Goal: Task Accomplishment & Management: Use online tool/utility

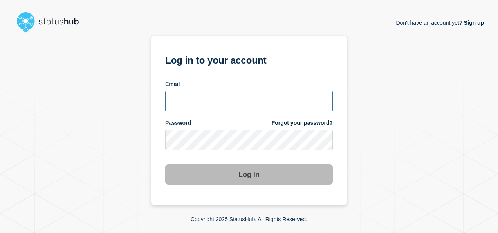
click at [259, 100] on input "email input" at bounding box center [249, 101] width 168 height 20
type input "[EMAIL_ADDRESS][DOMAIN_NAME]"
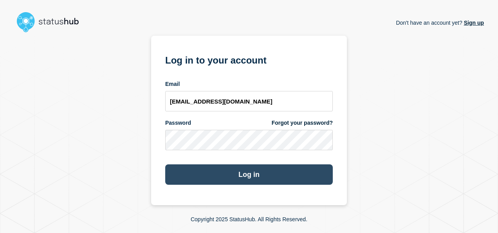
click at [284, 179] on button "Log in" at bounding box center [249, 174] width 168 height 20
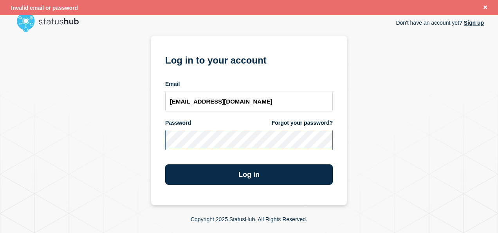
click at [165, 164] on button "Log in" at bounding box center [249, 174] width 168 height 20
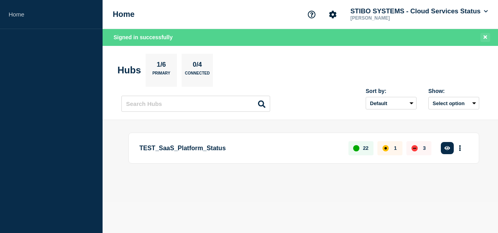
click at [486, 36] on icon "Close banner" at bounding box center [486, 36] width 4 height 5
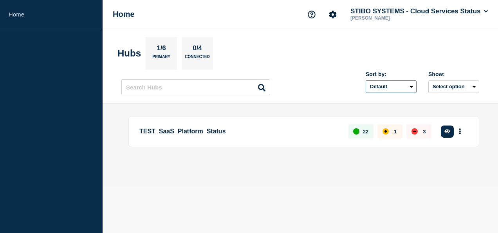
click at [397, 83] on select "Default Last added Last updated Most active A-Z" at bounding box center [391, 86] width 51 height 13
click at [455, 81] on button "Select option" at bounding box center [454, 86] width 51 height 13
click at [404, 46] on section "Hubs 1/6 Primary 0/4 Connected" at bounding box center [301, 53] width 366 height 33
click at [460, 130] on icon "More actions" at bounding box center [460, 131] width 2 height 6
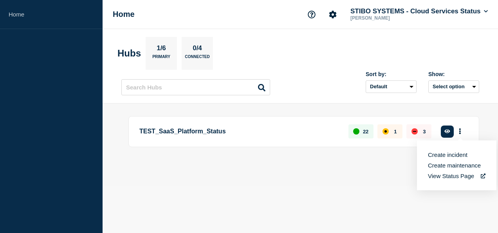
click at [457, 154] on button "Create incident" at bounding box center [448, 154] width 40 height 7
click at [316, 195] on body "Home Home STIBO SYSTEMS - Cloud Services Status Sudhanshu Kamble Hubs 1/6 Prima…" at bounding box center [249, 116] width 498 height 233
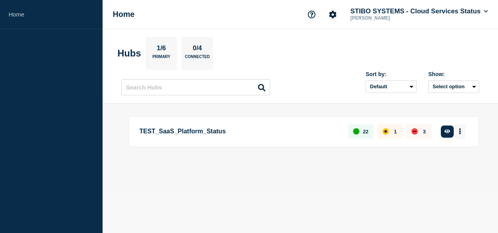
click at [459, 131] on button "More actions" at bounding box center [460, 131] width 10 height 15
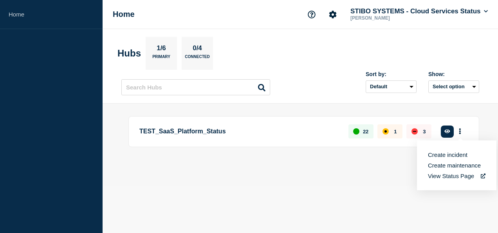
click at [449, 154] on button "Create incident" at bounding box center [448, 154] width 40 height 7
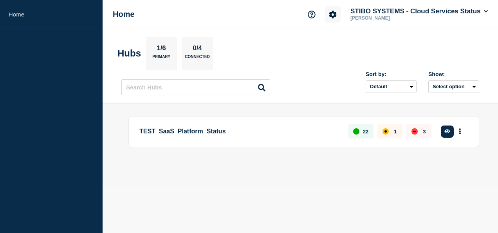
click at [331, 18] on button "Account settings" at bounding box center [333, 14] width 16 height 16
click at [317, 74] on div "Sort by: Default Last added Last updated Most active A-Z Show: Select option" at bounding box center [300, 83] width 358 height 23
click at [465, 86] on button "Select option" at bounding box center [454, 86] width 51 height 13
click at [443, 113] on span "Open incidents Hubs" at bounding box center [451, 117] width 43 height 12
click at [411, 84] on select "Default Last added Last updated Most active A-Z" at bounding box center [391, 86] width 51 height 13
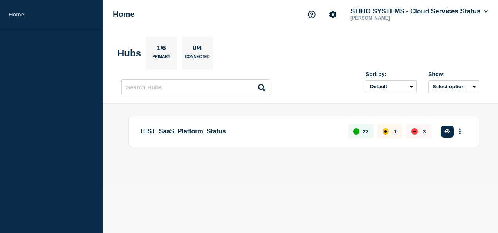
click at [337, 99] on header "Hubs 1/6 Primary 0/4 Connected Sort by: Default Last added Last updated Most ac…" at bounding box center [301, 66] width 396 height 74
click at [488, 10] on icon at bounding box center [486, 11] width 4 height 5
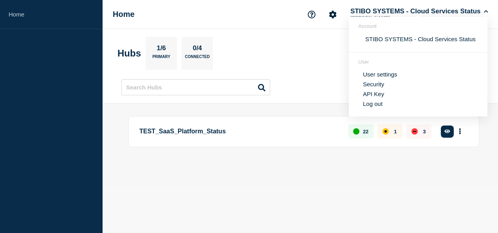
click at [282, 52] on section "Hubs 1/6 Primary 0/4 Connected" at bounding box center [301, 53] width 366 height 33
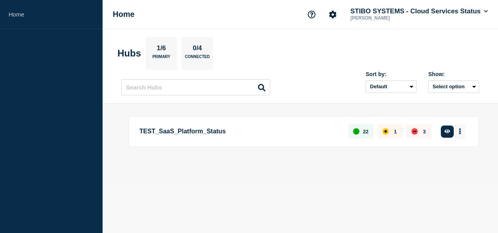
click at [461, 132] on icon "More actions" at bounding box center [461, 132] width 2 height 6
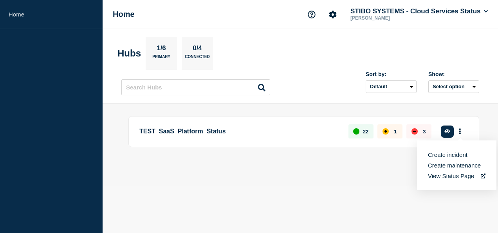
click at [272, 172] on main "TEST_SaaS_Platform_Status 22 1 3 Create incident See overview" at bounding box center [301, 144] width 396 height 82
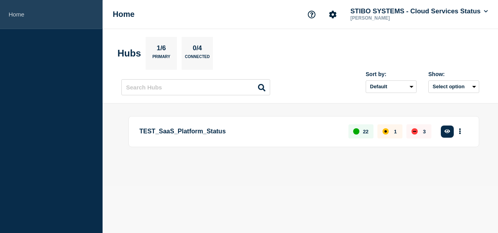
click at [16, 13] on link "Home" at bounding box center [51, 14] width 103 height 29
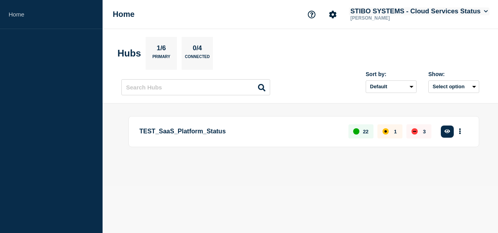
click at [483, 10] on button "STIBO SYSTEMS - Cloud Services Status" at bounding box center [419, 11] width 141 height 8
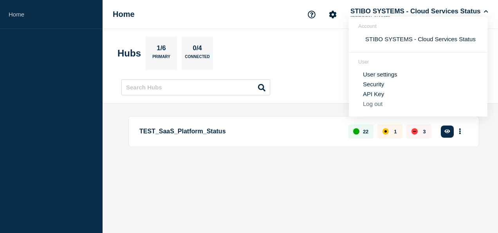
click at [378, 104] on button "Log out" at bounding box center [373, 103] width 20 height 7
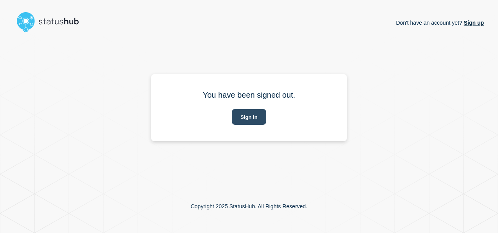
click at [250, 118] on button "Sign in" at bounding box center [249, 117] width 34 height 16
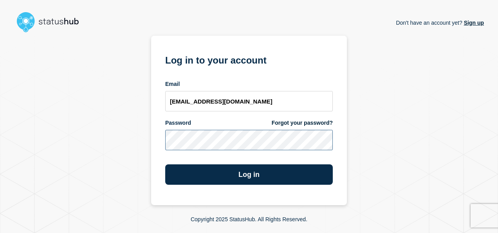
click at [165, 164] on button "Log in" at bounding box center [249, 174] width 168 height 20
